Goal: Find specific page/section

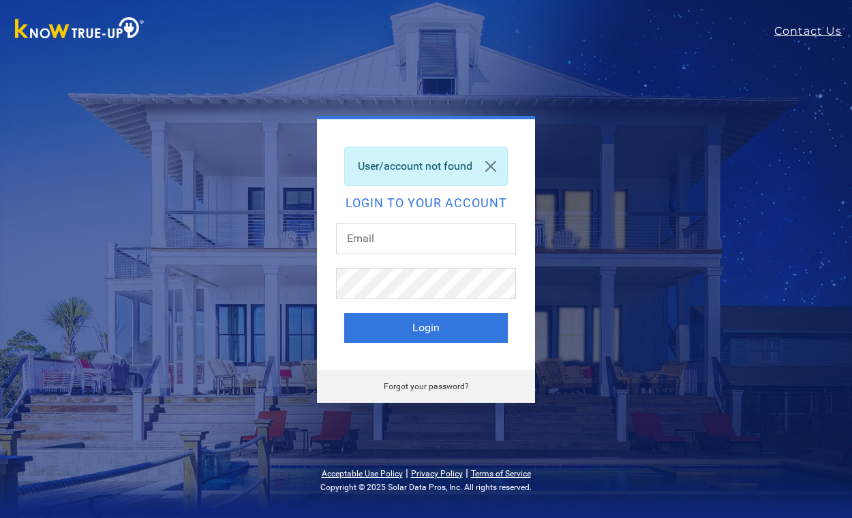
click at [439, 169] on div "User/account not found" at bounding box center [426, 166] width 164 height 40
click at [424, 206] on h2 "Login to your account" at bounding box center [426, 203] width 164 height 12
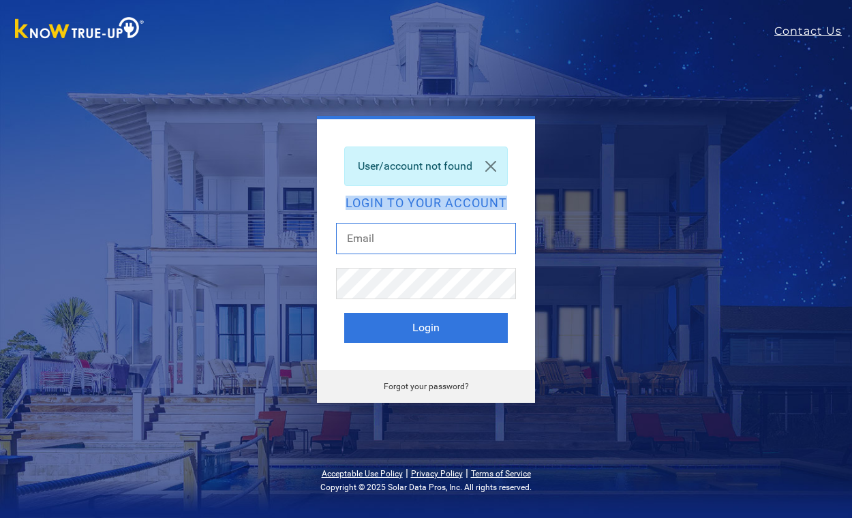
click at [424, 249] on input "text" at bounding box center [426, 238] width 180 height 31
click at [455, 162] on div "User/account not found" at bounding box center [426, 166] width 164 height 40
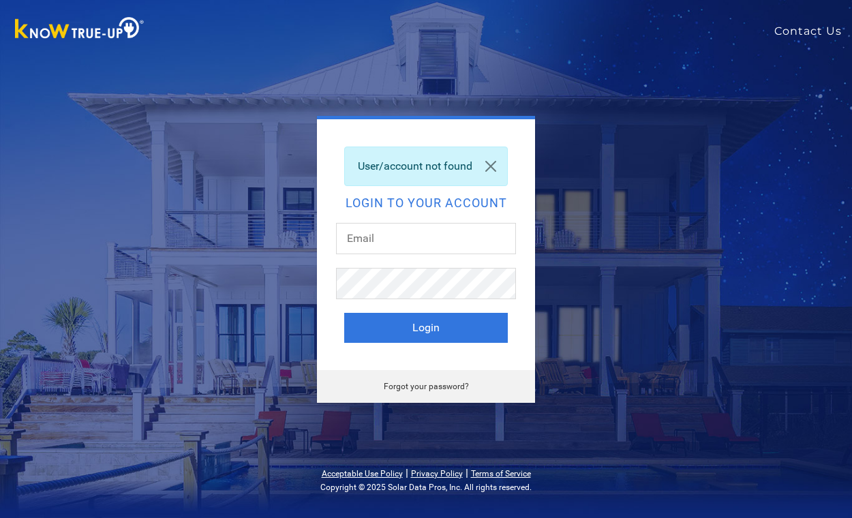
click at [820, 32] on link "Contact Us" at bounding box center [813, 31] width 78 height 16
